Goal: Obtain resource: Download file/media

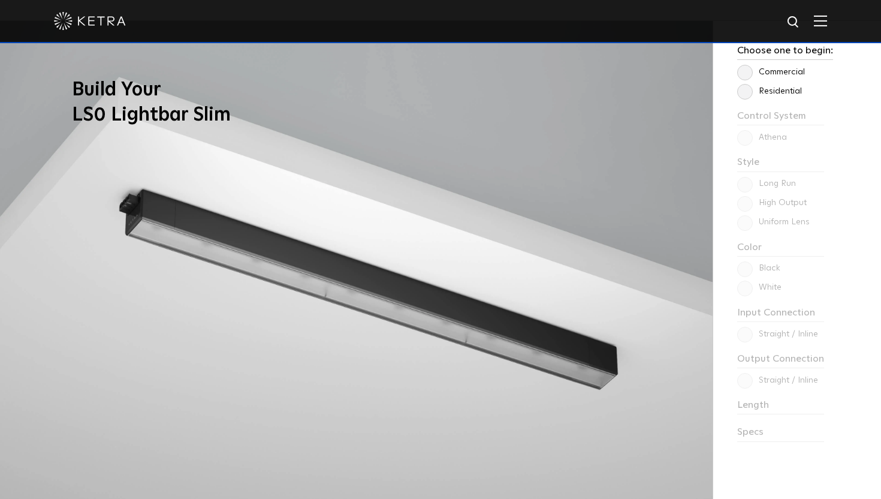
scroll to position [929, 0]
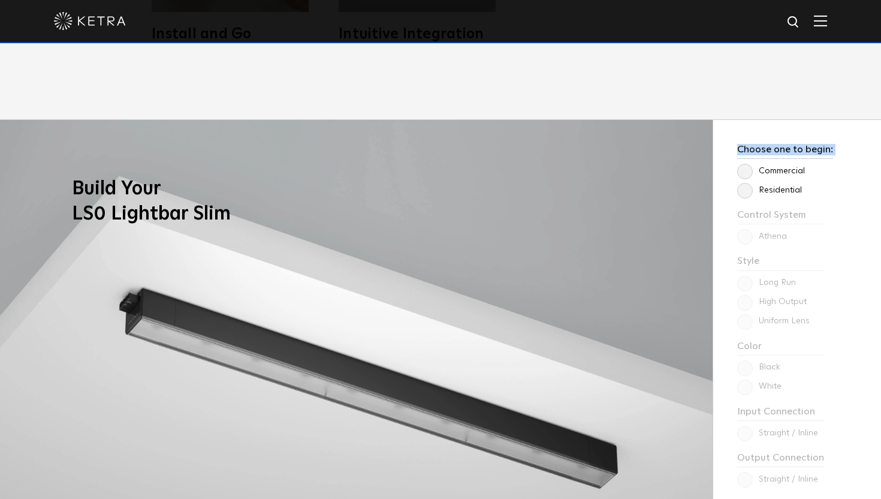
drag, startPoint x: 744, startPoint y: 170, endPoint x: 760, endPoint y: 126, distance: 46.6
click at [760, 126] on div "Choose one to begin: Commercial Residential Control System Athena HomeWorks Sty…" at bounding box center [797, 369] width 168 height 499
click at [746, 191] on label "Residential" at bounding box center [769, 190] width 65 height 10
click at [0, 0] on input "Residential" at bounding box center [0, 0] width 0 height 0
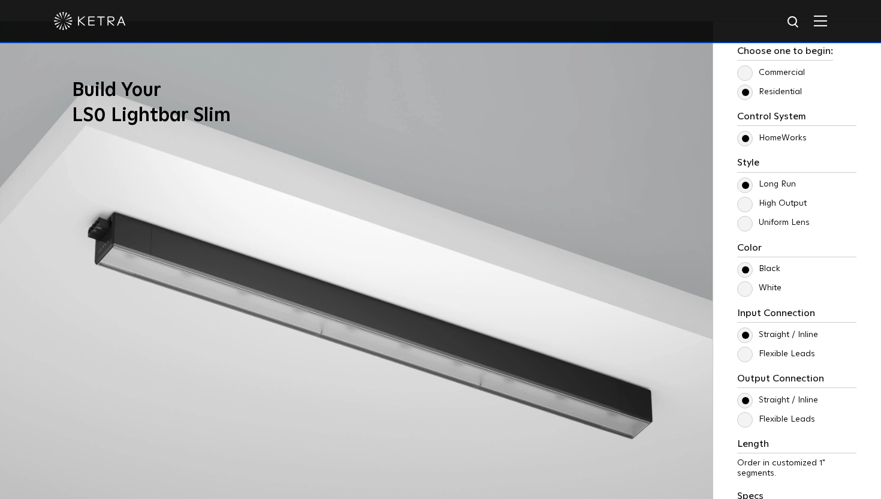
scroll to position [1061, 0]
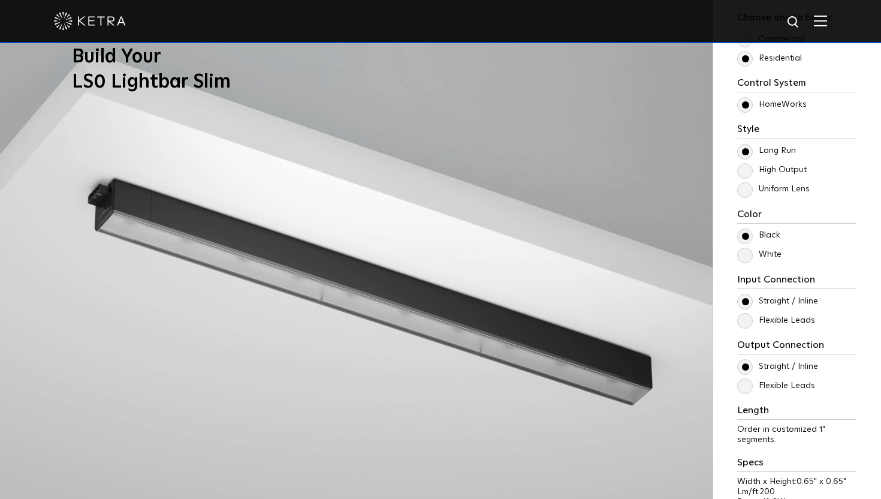
click at [790, 168] on label "High Output" at bounding box center [772, 170] width 70 height 10
click at [0, 0] on input "High Output" at bounding box center [0, 0] width 0 height 0
click at [778, 257] on label "White" at bounding box center [759, 254] width 44 height 10
click at [0, 0] on input "White" at bounding box center [0, 0] width 0 height 0
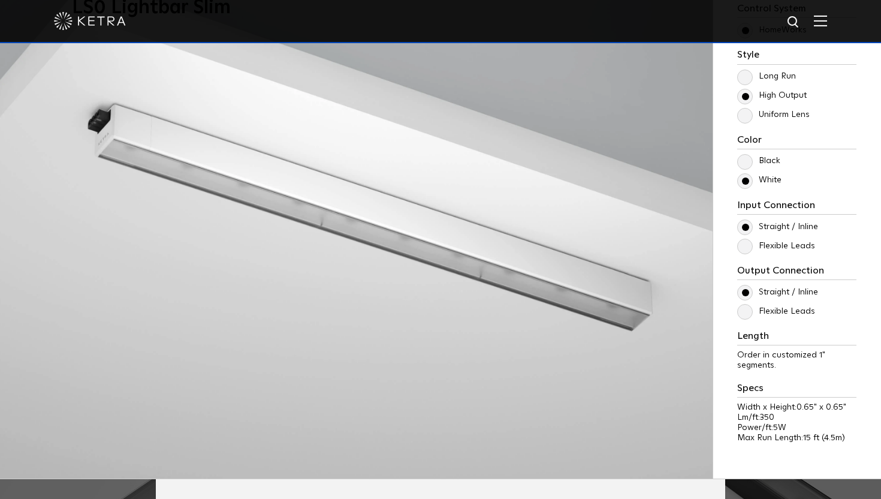
scroll to position [1136, 0]
click at [806, 243] on label "Flexible Leads" at bounding box center [776, 245] width 78 height 10
click at [0, 0] on input "Flexible Leads" at bounding box center [0, 0] width 0 height 0
click at [806, 243] on label "Flexible Leads" at bounding box center [776, 245] width 78 height 10
click at [0, 0] on input "Flexible Leads" at bounding box center [0, 0] width 0 height 0
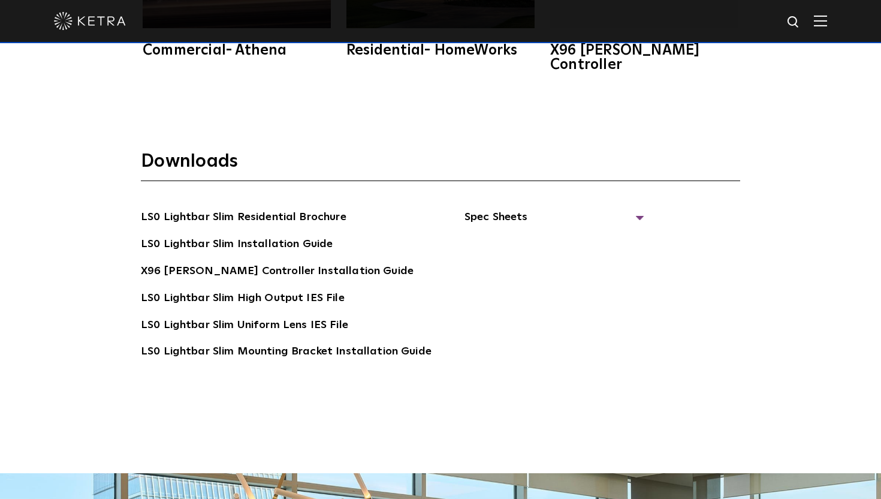
scroll to position [2357, 0]
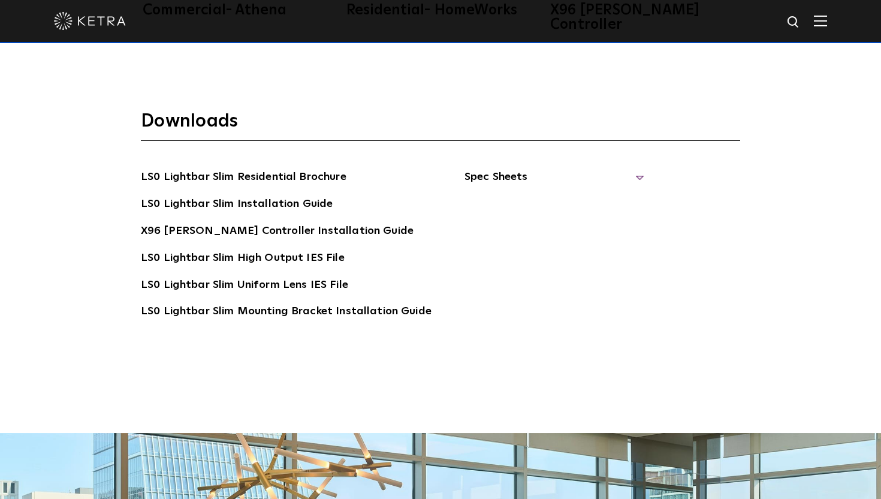
click at [467, 168] on span "Spec Sheets" at bounding box center [554, 181] width 180 height 26
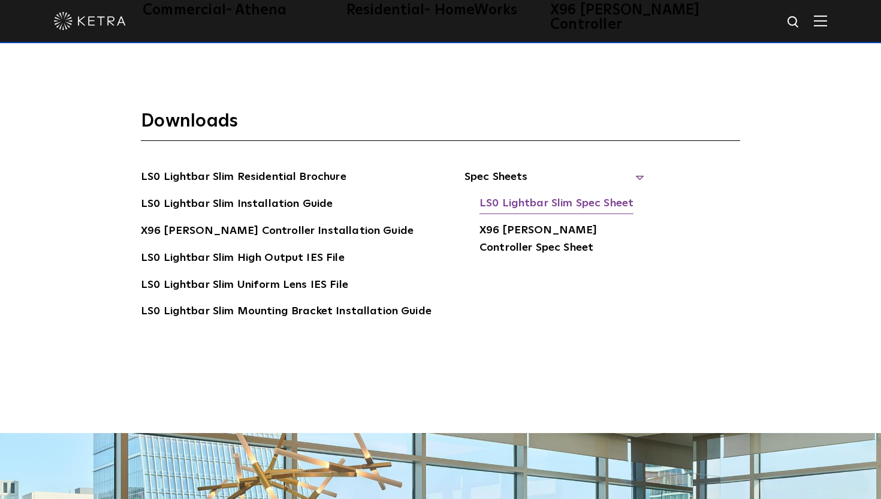
click at [526, 195] on link "LS0 Lightbar Slim Spec Sheet" at bounding box center [556, 204] width 154 height 19
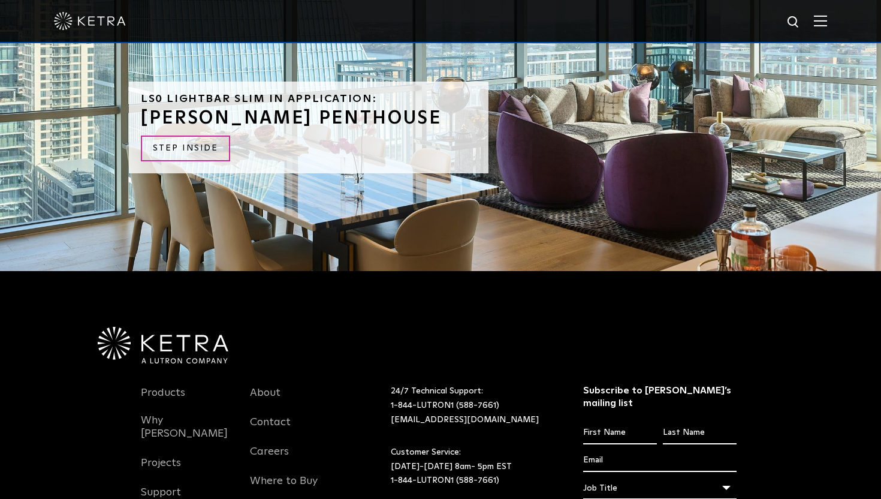
scroll to position [2613, 0]
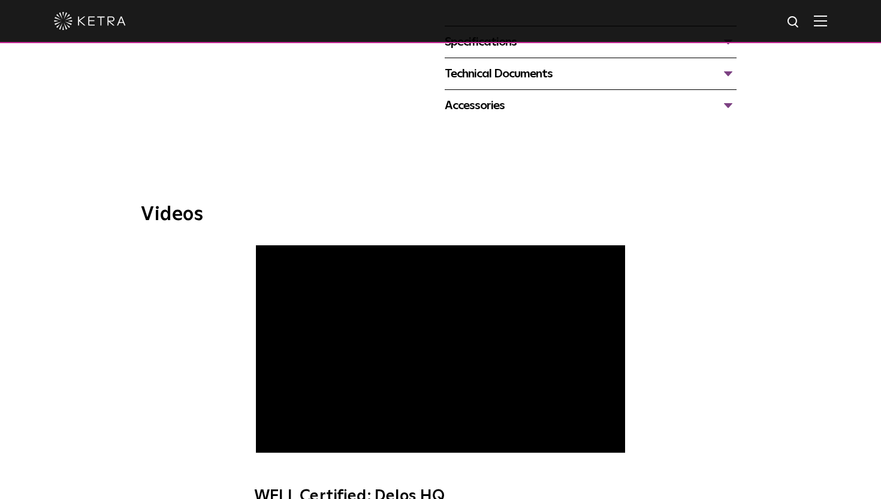
scroll to position [356, 0]
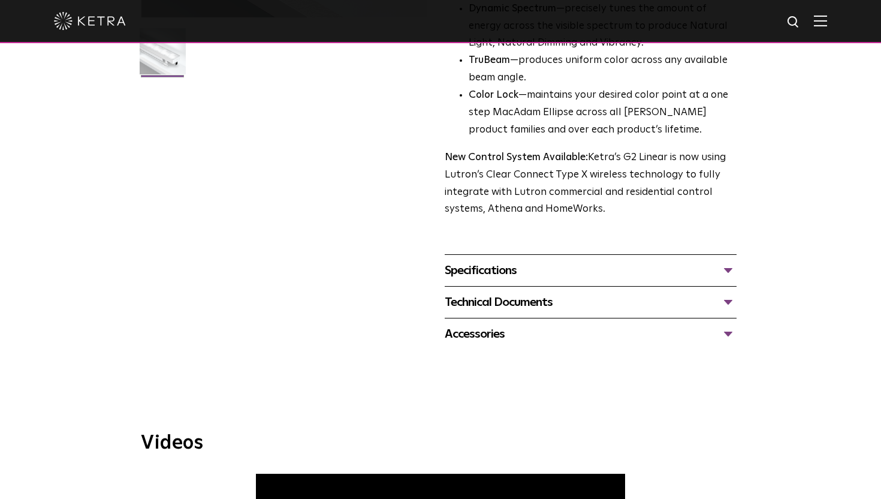
click at [508, 269] on div "Specifications" at bounding box center [591, 270] width 292 height 19
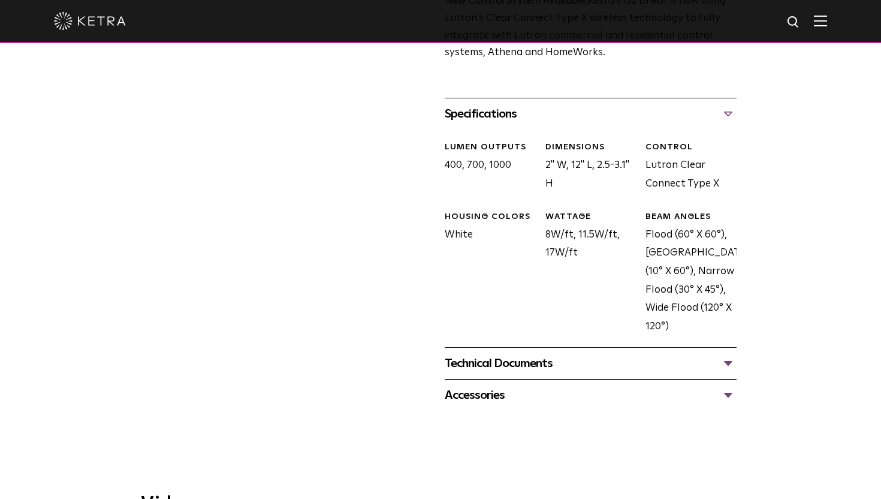
scroll to position [615, 0]
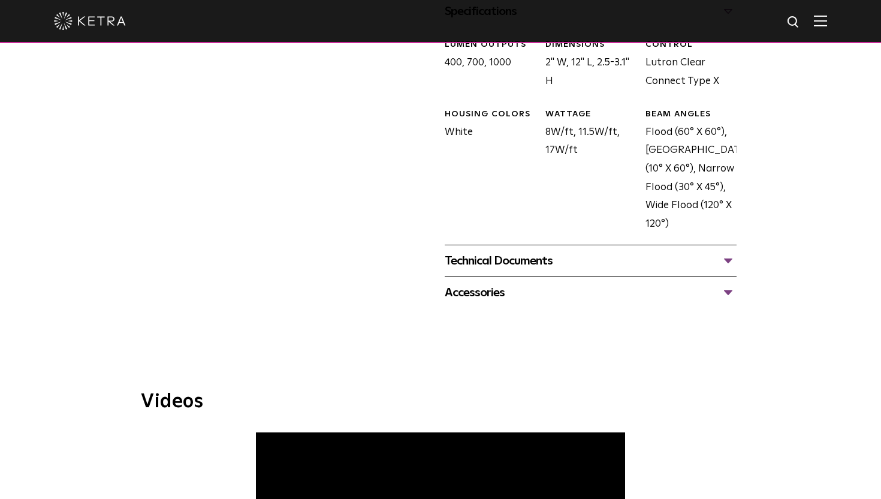
click at [505, 265] on div "Technical Documents" at bounding box center [591, 260] width 292 height 19
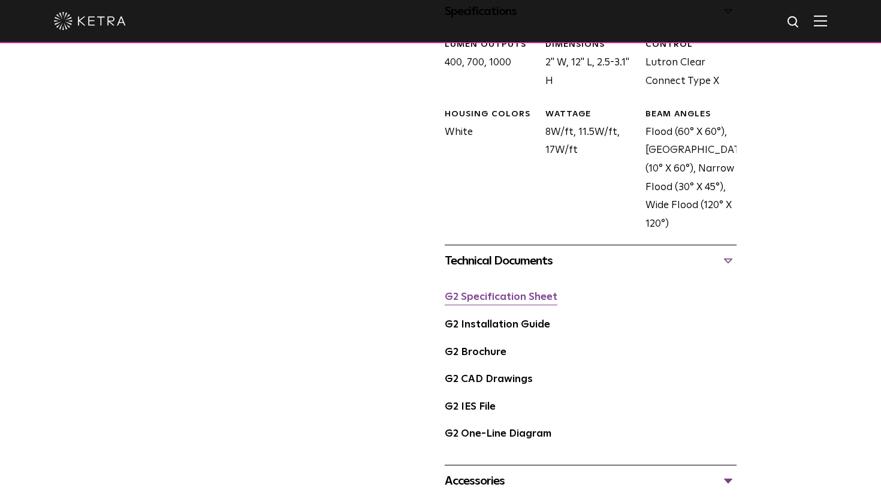
click at [512, 296] on link "G2 Specification Sheet" at bounding box center [501, 297] width 113 height 10
